Goal: Find specific page/section: Find specific page/section

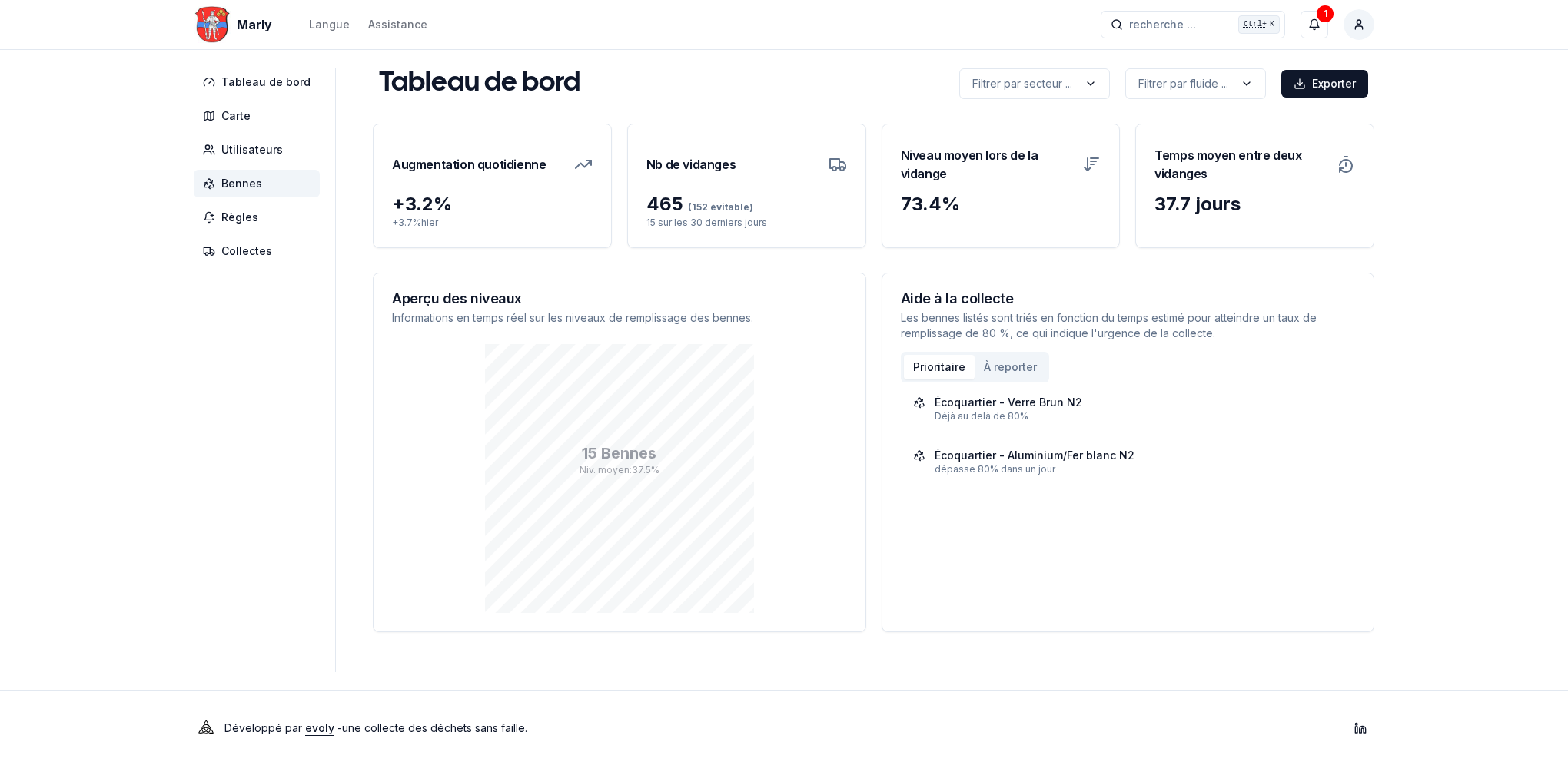
click at [232, 176] on span "Bennes" at bounding box center [241, 184] width 40 height 15
click at [253, 180] on span "Bennes" at bounding box center [241, 184] width 40 height 15
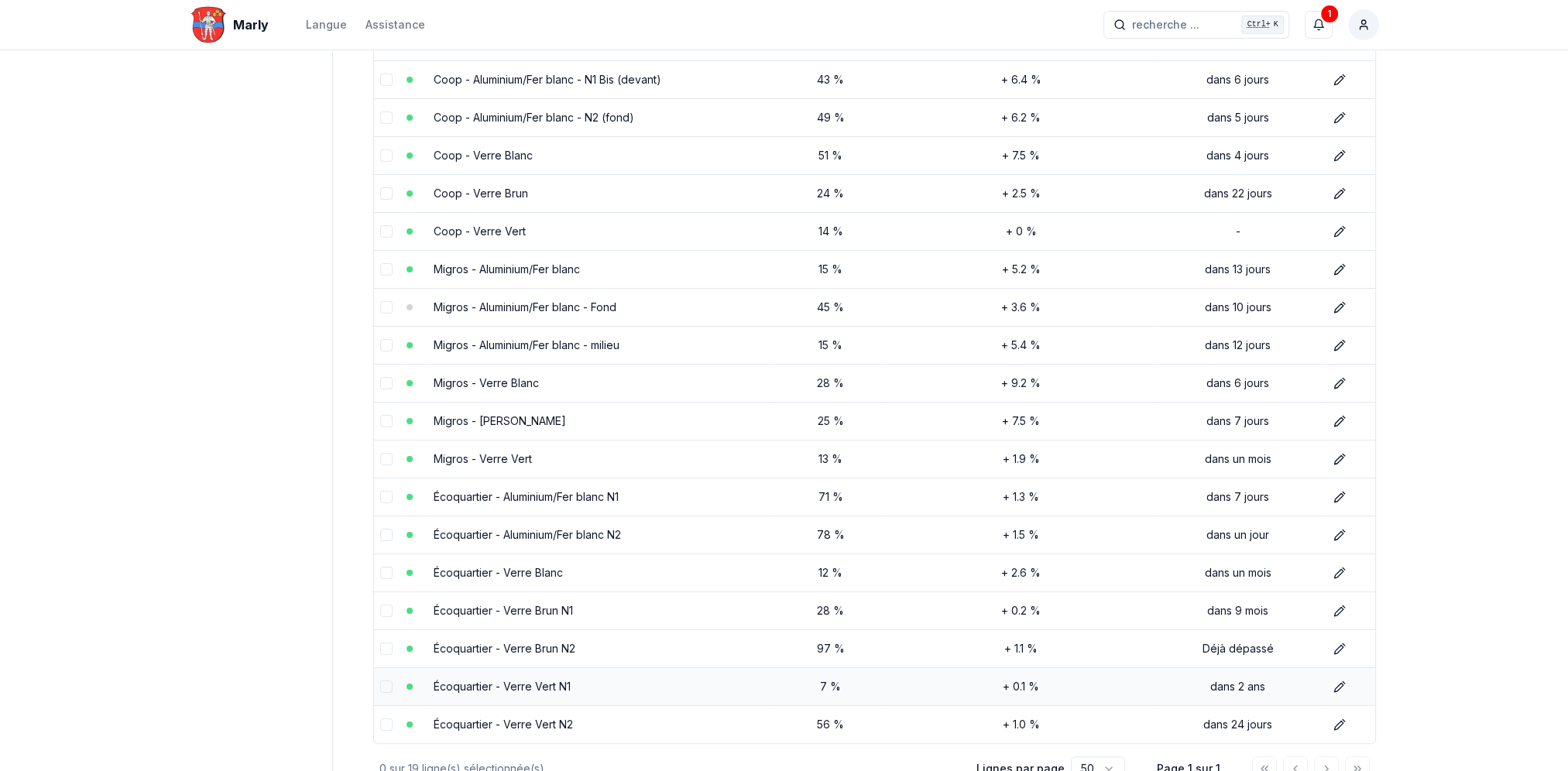
scroll to position [349, 0]
